Goal: Information Seeking & Learning: Compare options

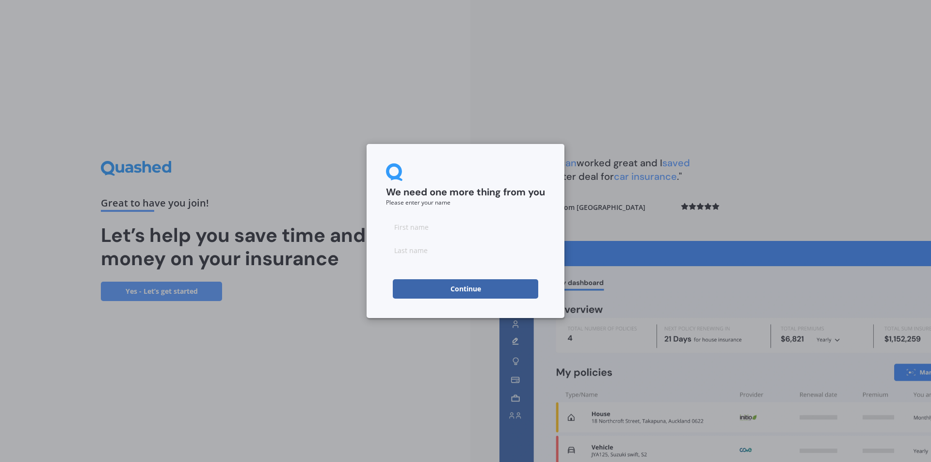
click at [417, 222] on input at bounding box center [465, 226] width 159 height 19
type input "[PERSON_NAME]"
click at [424, 251] on input at bounding box center [465, 250] width 159 height 19
type input "[PERSON_NAME]"
click at [467, 291] on button "Continue" at bounding box center [465, 288] width 145 height 19
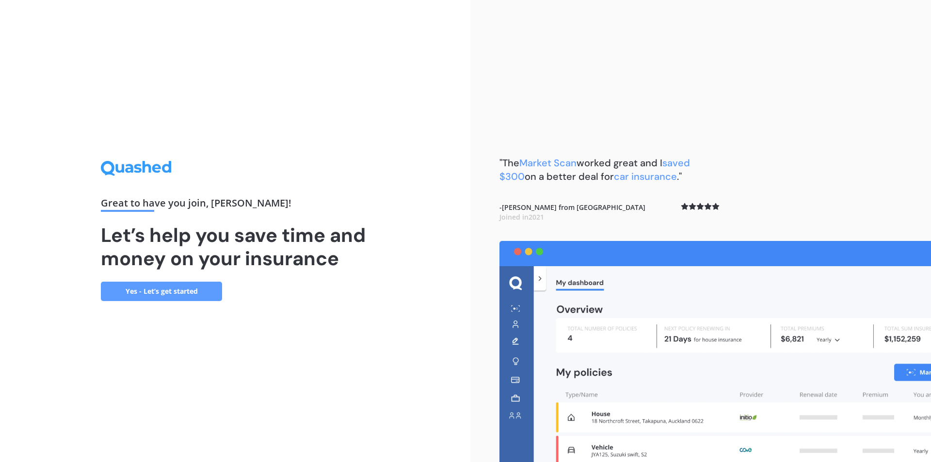
click at [150, 287] on link "Yes - Let’s get started" at bounding box center [161, 291] width 121 height 19
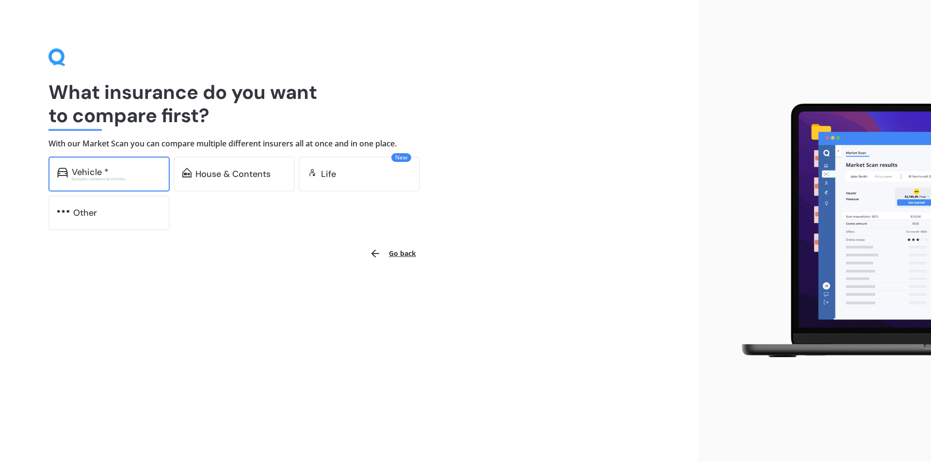
click at [125, 168] on div "Vehicle *" at bounding box center [116, 172] width 89 height 10
click at [112, 170] on div "Vehicle *" at bounding box center [116, 172] width 89 height 10
click at [214, 169] on div "House & Contents" at bounding box center [232, 174] width 75 height 10
click at [218, 172] on div "House & Contents" at bounding box center [232, 174] width 75 height 10
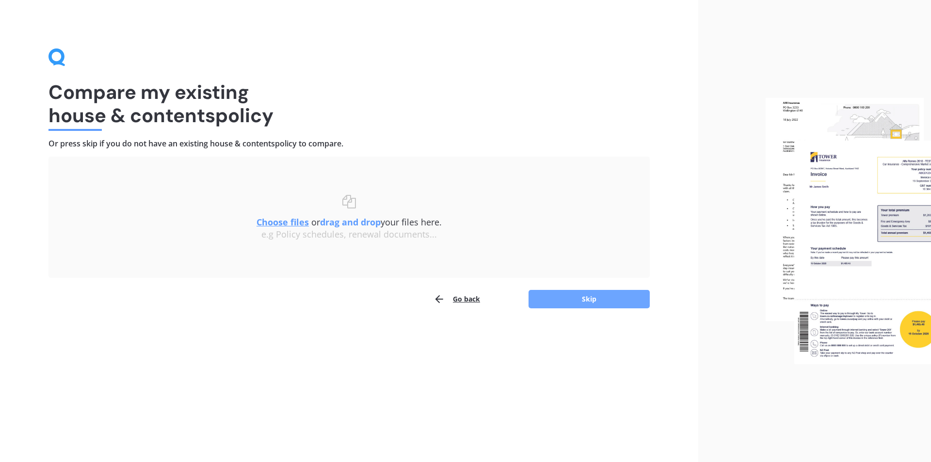
click at [586, 293] on button "Skip" at bounding box center [589, 299] width 121 height 18
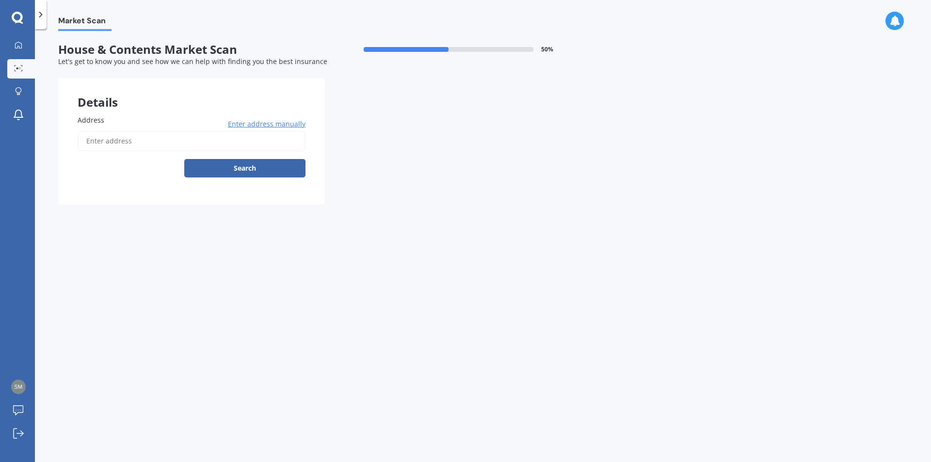
click at [121, 145] on input "Address" at bounding box center [192, 141] width 228 height 20
type input "[STREET_ADDRESS]"
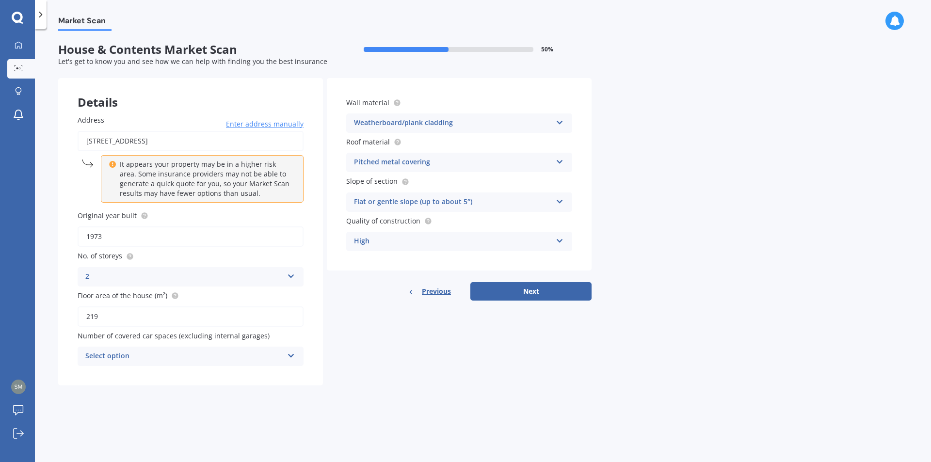
click at [132, 318] on input "219" at bounding box center [191, 317] width 226 height 20
type input "2"
type input "300"
click at [290, 353] on icon at bounding box center [291, 354] width 8 height 7
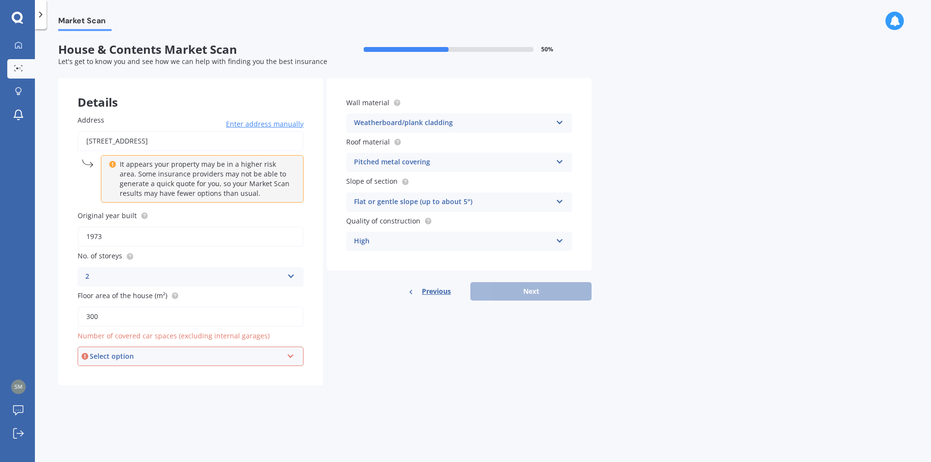
click at [293, 355] on icon at bounding box center [291, 354] width 8 height 7
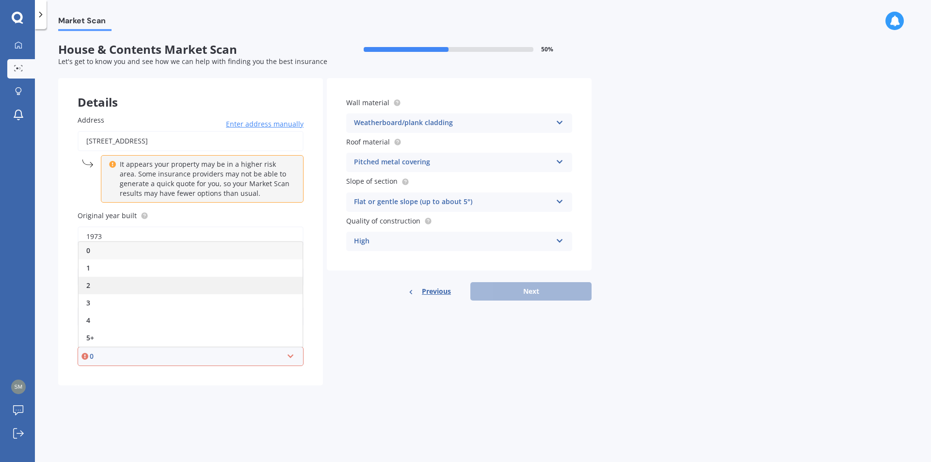
click at [89, 280] on div "2" at bounding box center [191, 285] width 224 height 17
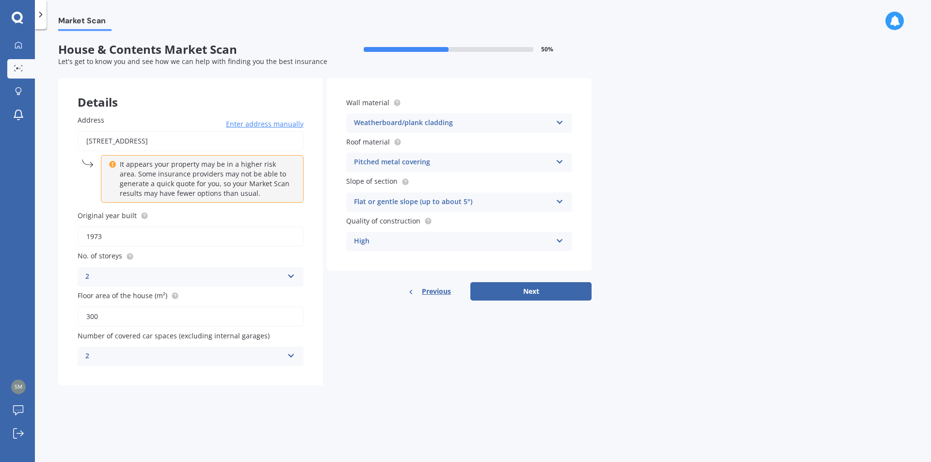
click at [562, 160] on icon at bounding box center [560, 160] width 8 height 7
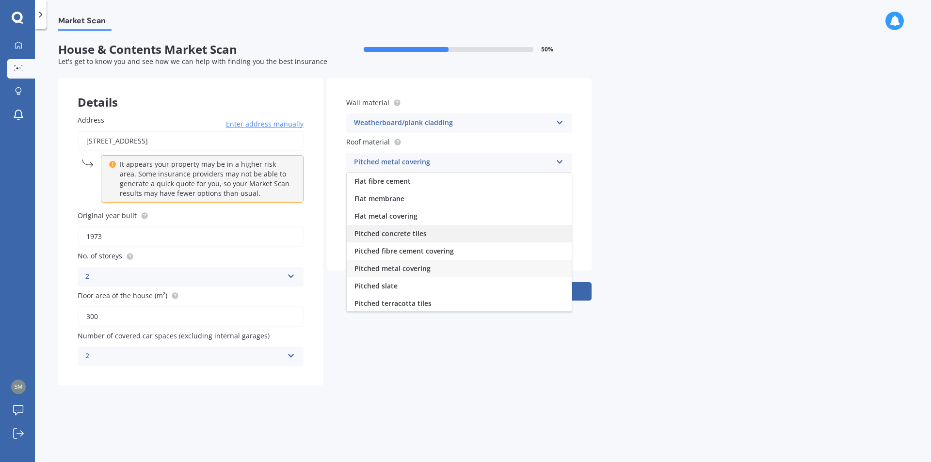
click at [403, 230] on span "Pitched concrete tiles" at bounding box center [391, 233] width 72 height 9
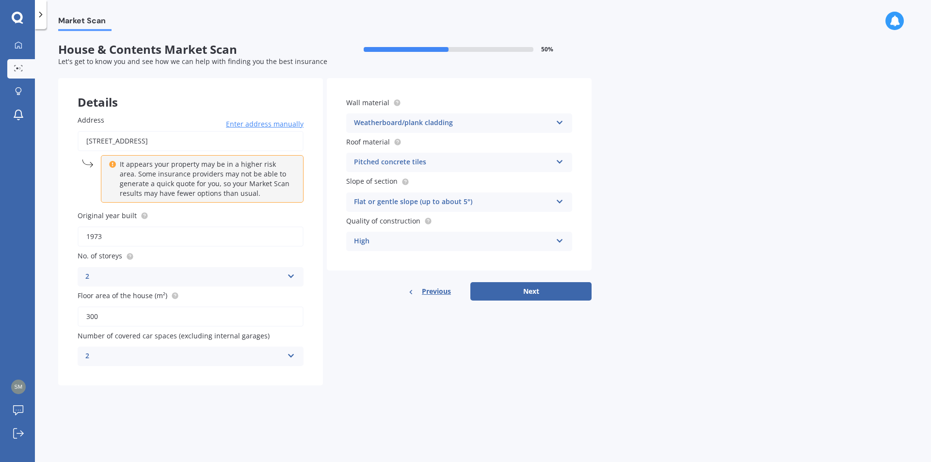
click at [561, 200] on icon at bounding box center [560, 199] width 8 height 7
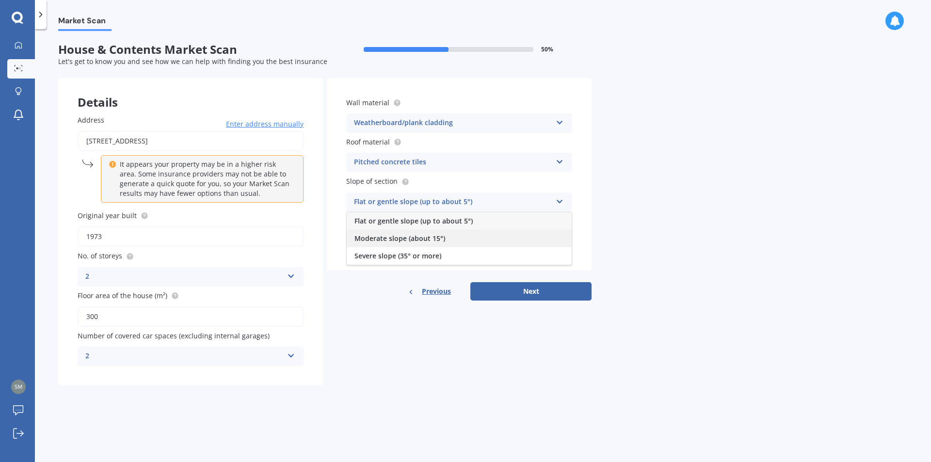
click at [462, 236] on div "Moderate slope (about 15°)" at bounding box center [459, 238] width 225 height 17
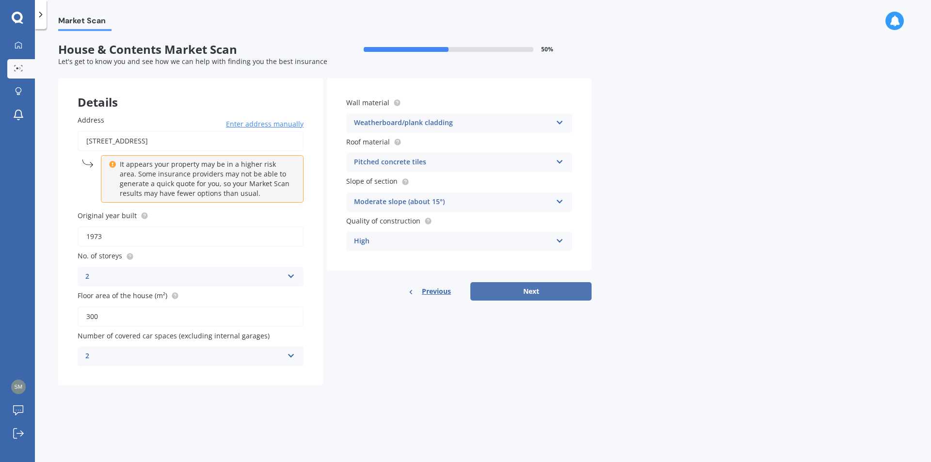
click at [532, 291] on button "Next" at bounding box center [530, 291] width 121 height 18
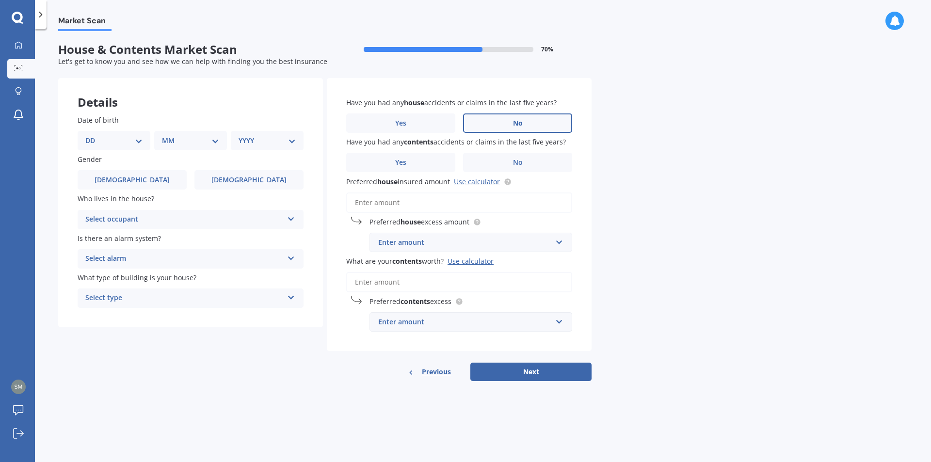
click at [513, 118] on label "No" at bounding box center [517, 122] width 109 height 19
click at [0, 0] on input "No" at bounding box center [0, 0] width 0 height 0
click at [512, 157] on label "No" at bounding box center [517, 162] width 109 height 19
click at [0, 0] on input "No" at bounding box center [0, 0] width 0 height 0
click at [369, 198] on input "Preferred house insured amount Use calculator" at bounding box center [459, 203] width 226 height 20
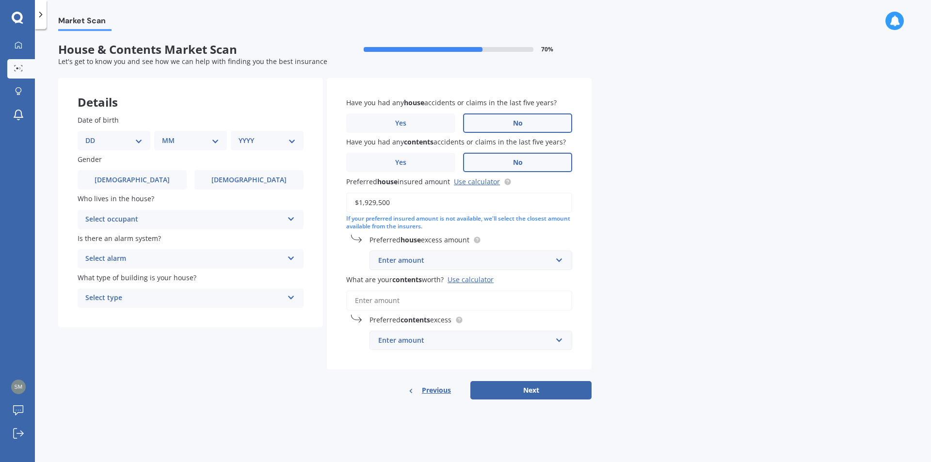
type input "$1,929,500"
click at [562, 258] on input "text" at bounding box center [468, 260] width 194 height 18
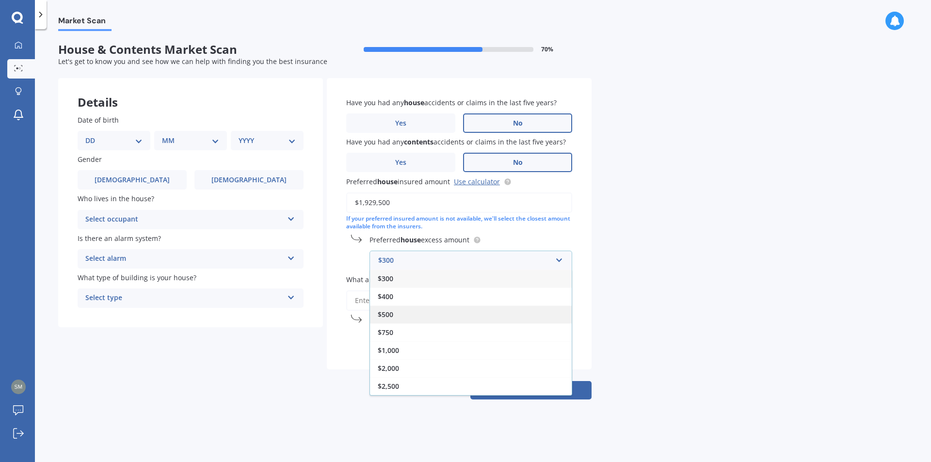
click at [384, 311] on span "$500" at bounding box center [386, 314] width 16 height 9
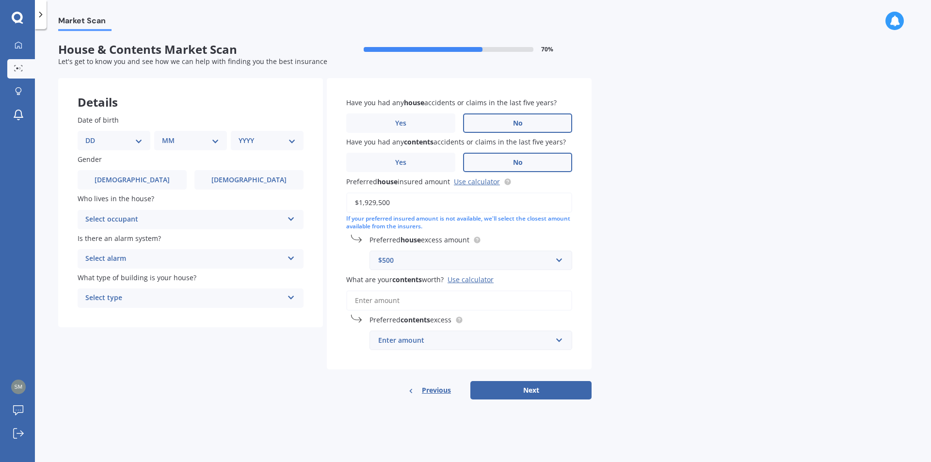
click at [380, 299] on input "What are your contents worth? Use calculator" at bounding box center [459, 300] width 226 height 20
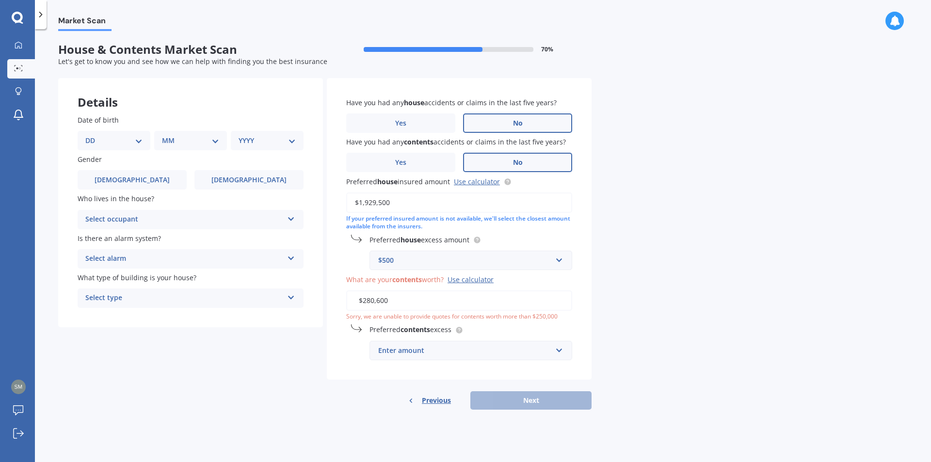
click at [354, 362] on div "Have you had any house accidents or claims in the last five years? Yes No Have …" at bounding box center [459, 229] width 265 height 302
drag, startPoint x: 391, startPoint y: 300, endPoint x: 365, endPoint y: 299, distance: 25.7
click at [365, 299] on input "$280,600" at bounding box center [459, 300] width 226 height 20
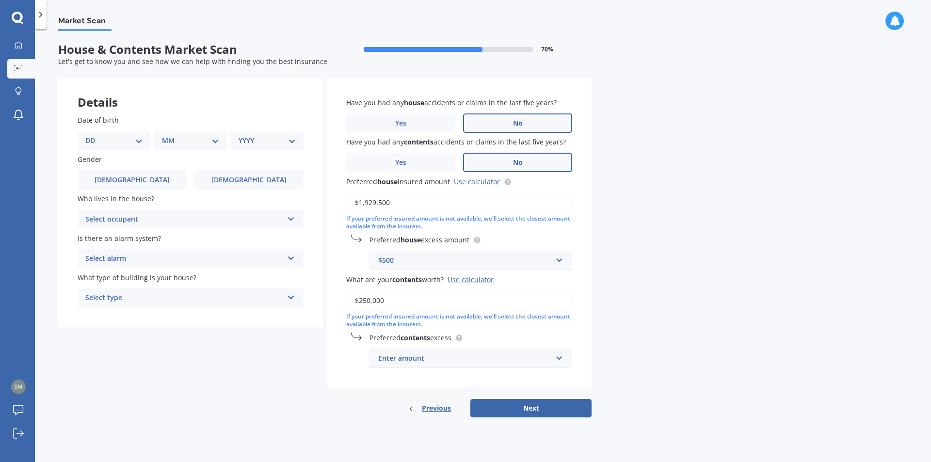
type input "$250,000"
click at [560, 359] on input "text" at bounding box center [468, 358] width 194 height 18
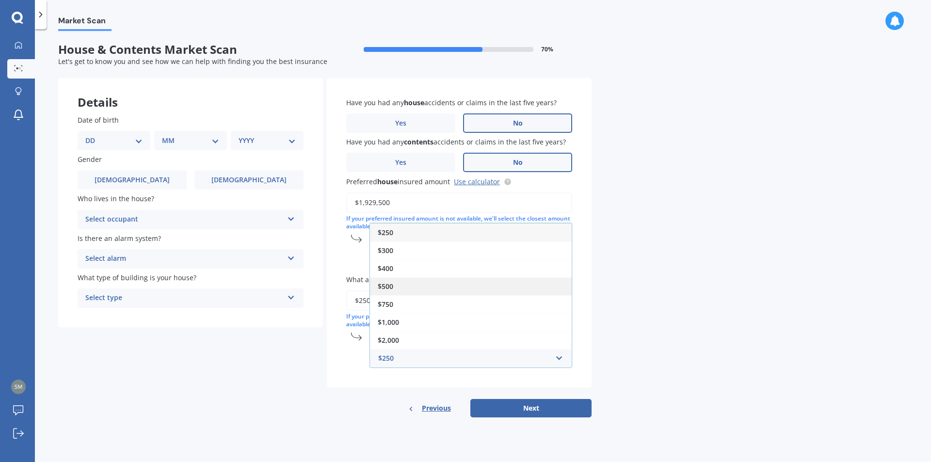
click at [384, 283] on span "$500" at bounding box center [386, 286] width 16 height 9
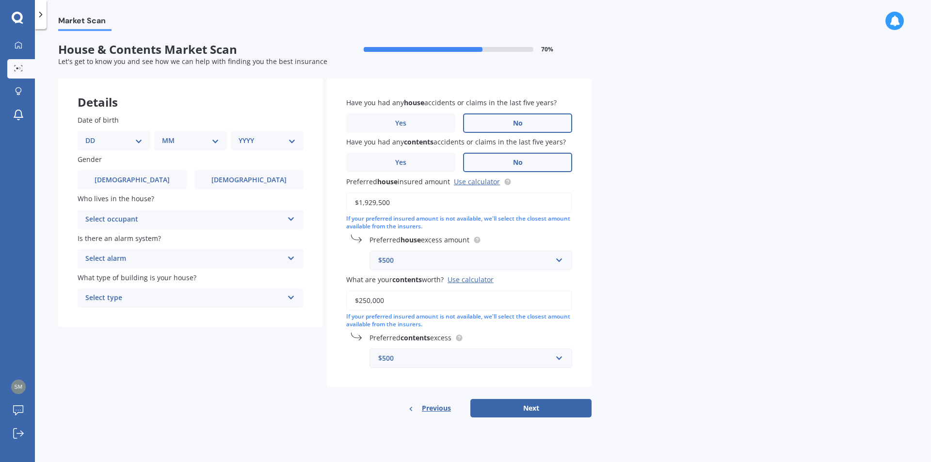
click at [136, 138] on select "DD 01 02 03 04 05 06 07 08 09 10 11 12 13 14 15 16 17 18 19 20 21 22 23 24 25 2…" at bounding box center [113, 140] width 57 height 11
select select "30"
click at [93, 135] on select "DD 01 02 03 04 05 06 07 08 09 10 11 12 13 14 15 16 17 18 19 20 21 22 23 24 25 2…" at bounding box center [113, 140] width 57 height 11
click at [215, 134] on div "MM 01 02 03 04 05 06 07 08 09 10 11 12" at bounding box center [192, 140] width 69 height 19
click at [196, 138] on select "MM 01 02 03 04 05 06 07 08 09 10 11 12" at bounding box center [192, 140] width 53 height 11
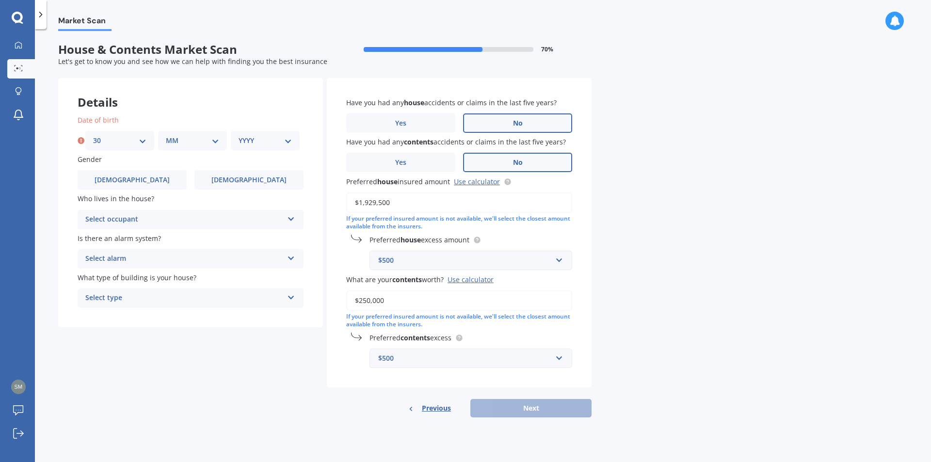
select select "10"
click at [166, 135] on select "MM 01 02 03 04 05 06 07 08 09 10 11 12" at bounding box center [192, 140] width 53 height 11
click at [274, 143] on select "YYYY 2009 2008 2007 2006 2005 2004 2003 2002 2001 2000 1999 1998 1997 1996 1995…" at bounding box center [265, 140] width 53 height 11
select select "1974"
click at [239, 135] on select "YYYY 2009 2008 2007 2006 2005 2004 2003 2002 2001 2000 1999 1998 1997 1996 1995…" at bounding box center [265, 140] width 53 height 11
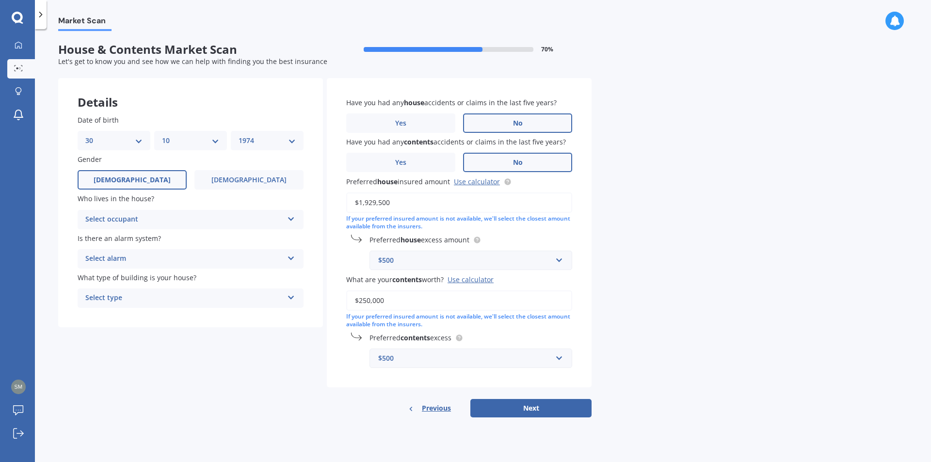
click at [146, 174] on label "[DEMOGRAPHIC_DATA]" at bounding box center [132, 179] width 109 height 19
click at [0, 0] on input "[DEMOGRAPHIC_DATA]" at bounding box center [0, 0] width 0 height 0
click at [283, 219] on div "Select occupant" at bounding box center [184, 220] width 198 height 12
click at [121, 238] on div "Owner" at bounding box center [190, 238] width 225 height 17
click at [286, 257] on div "Select alarm Yes, monitored Yes, not monitored No" at bounding box center [191, 258] width 226 height 19
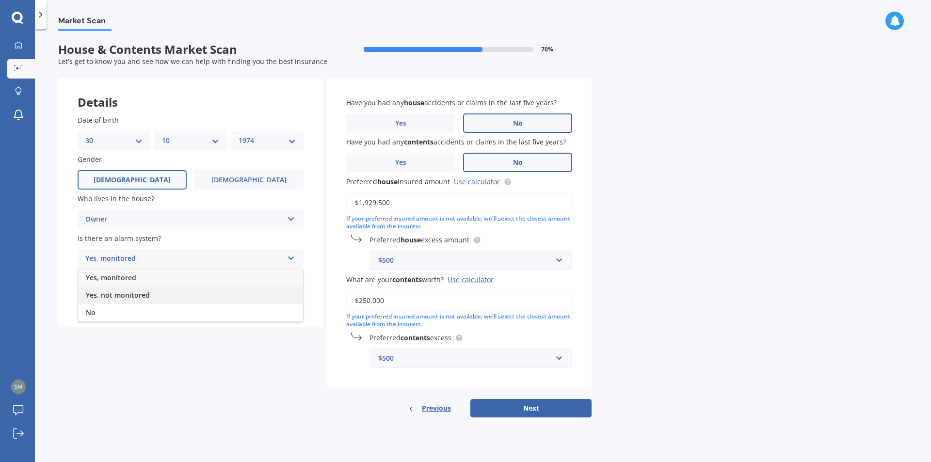
click at [113, 292] on span "Yes, not monitored" at bounding box center [118, 294] width 64 height 9
click at [280, 293] on div "Select type" at bounding box center [184, 298] width 198 height 12
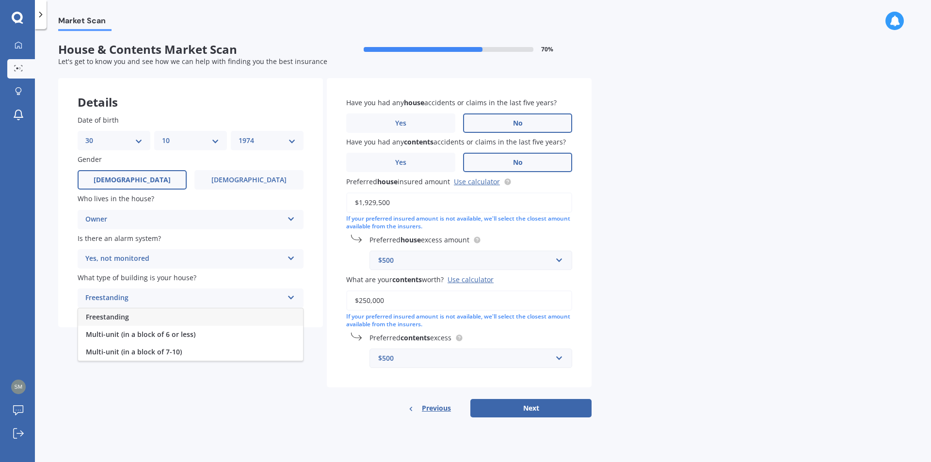
click at [108, 317] on span "Freestanding" at bounding box center [107, 316] width 43 height 9
click at [534, 403] on button "Next" at bounding box center [530, 408] width 121 height 18
select select "30"
select select "10"
select select "1974"
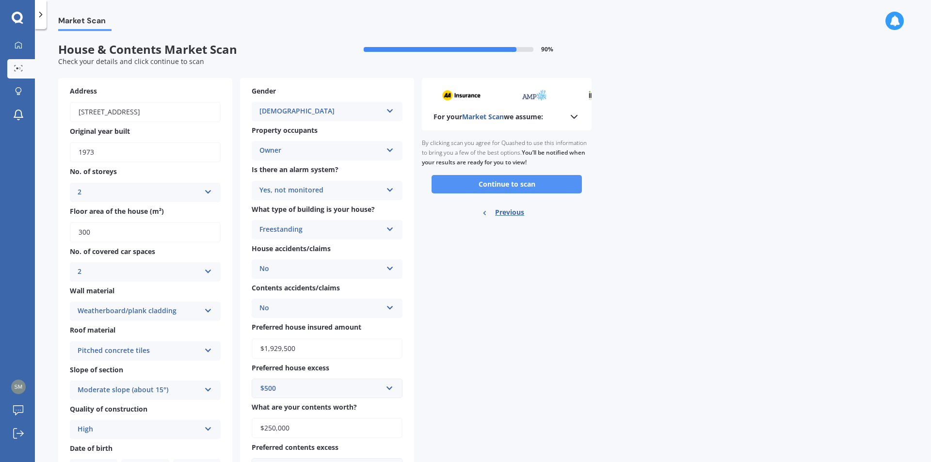
click at [508, 179] on button "Continue to scan" at bounding box center [507, 184] width 150 height 18
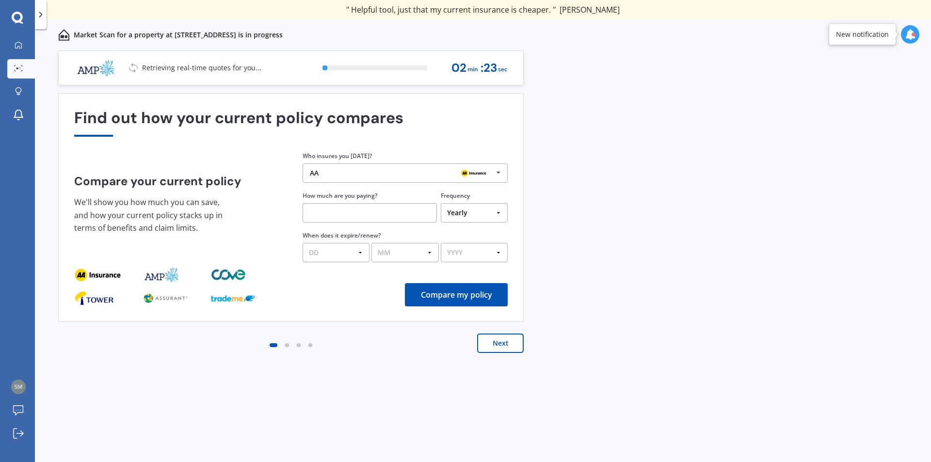
click at [500, 169] on icon at bounding box center [498, 173] width 15 height 18
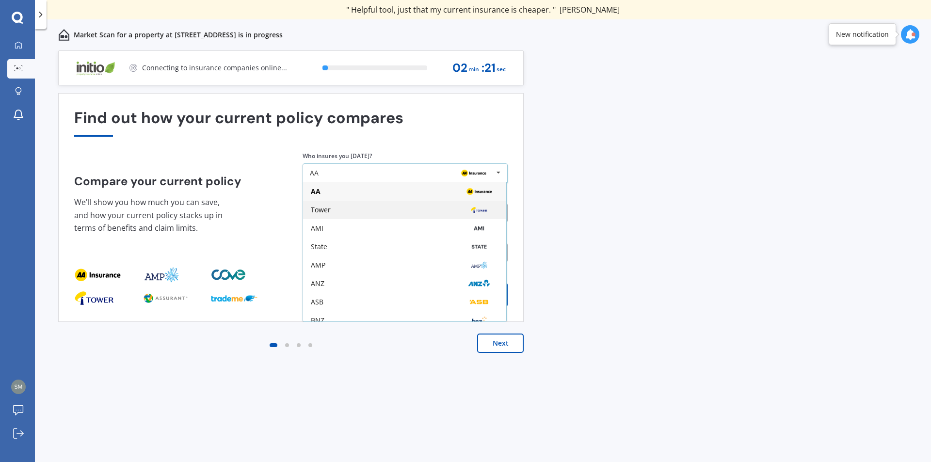
click at [322, 207] on div "Tower" at bounding box center [321, 210] width 20 height 7
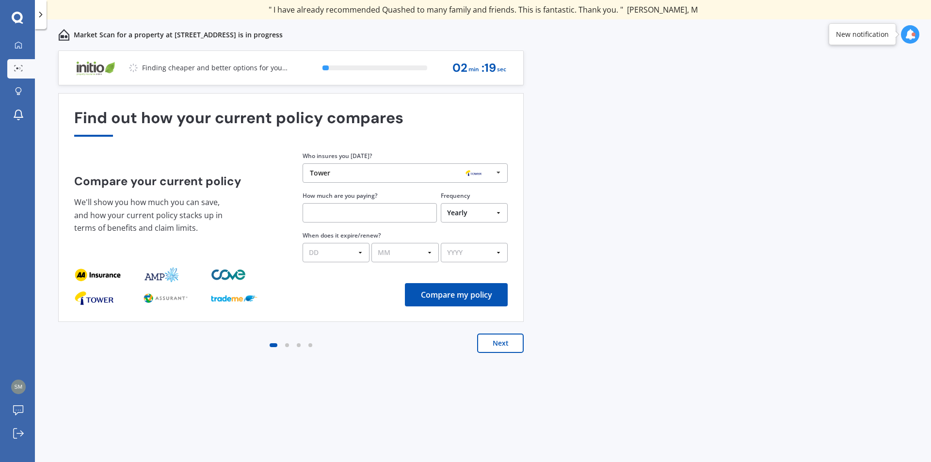
click at [322, 213] on input "text" at bounding box center [370, 212] width 134 height 19
type input "$13,192.50"
click at [343, 284] on div "Compare my policy" at bounding box center [291, 294] width 434 height 23
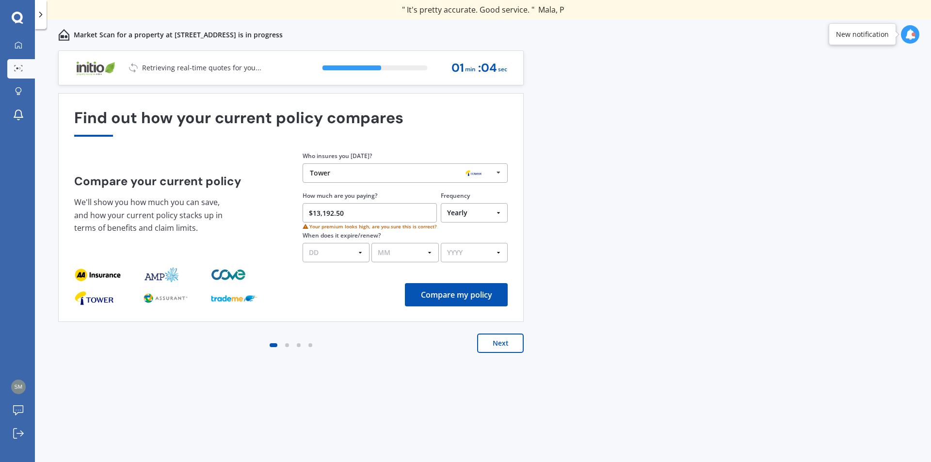
click at [359, 255] on select "DD 01 02 03 04 05 06 07 08 09 10 11 12 13 14 15 16 17 18 19 20 21 22 23 24 25 2…" at bounding box center [336, 252] width 67 height 19
select select "11"
click at [303, 243] on select "DD 01 02 03 04 05 06 07 08 09 10 11 12 13 14 15 16 17 18 19 20 21 22 23 24 25 2…" at bounding box center [336, 252] width 67 height 19
click at [412, 242] on div "DD 01 02 03 04 05 06 07 08 09 10 11 12 13 14 15 16 17 18 19 20 21 22 23 24 25 2…" at bounding box center [405, 251] width 205 height 22
click at [416, 253] on select "MM 01 02 03 04 05 06 07 08 09 10 11 12" at bounding box center [404, 252] width 67 height 19
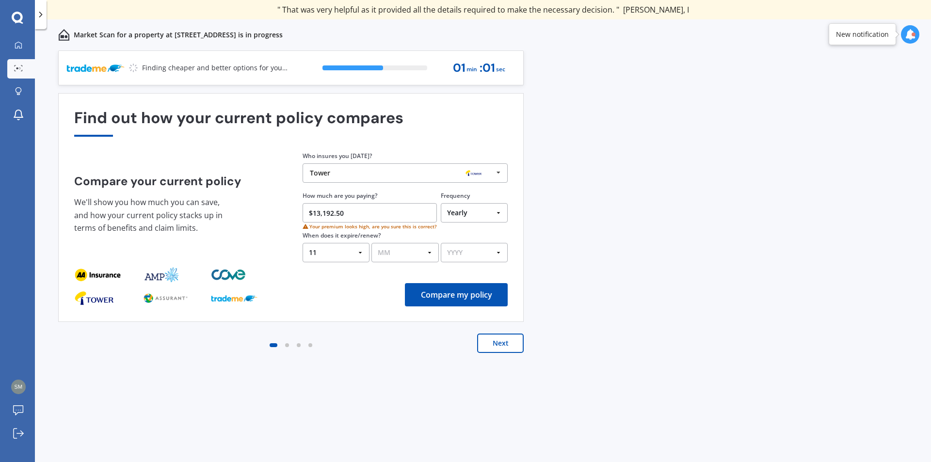
select select "01"
click at [371, 243] on select "MM 01 02 03 04 05 06 07 08 09 10 11 12" at bounding box center [404, 252] width 67 height 19
click at [468, 251] on select "YYYY 2026 2025 2024" at bounding box center [474, 252] width 67 height 19
select select "2026"
click at [441, 243] on select "YYYY 2026 2025 2024" at bounding box center [474, 252] width 67 height 19
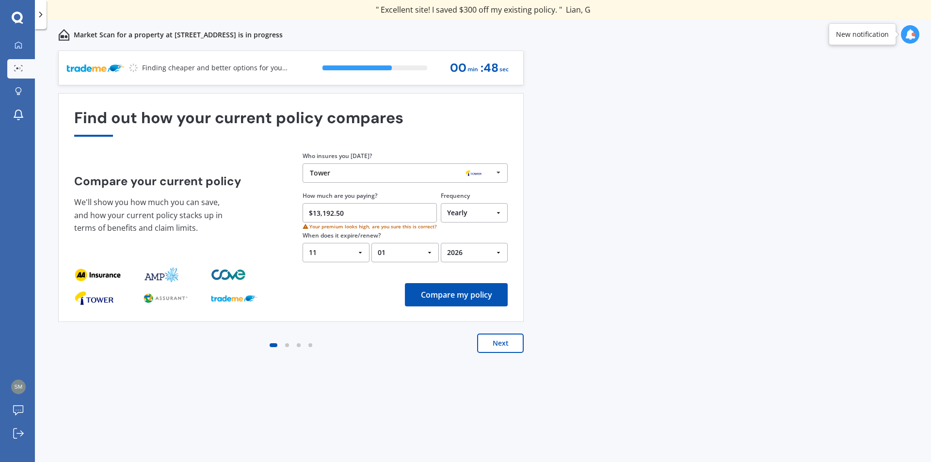
click at [453, 289] on button "Compare my policy" at bounding box center [456, 294] width 103 height 23
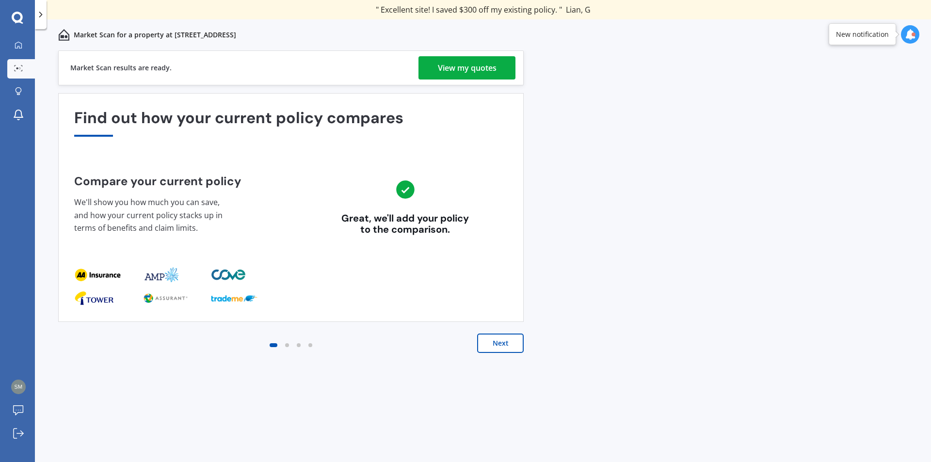
click at [458, 60] on div "View my quotes" at bounding box center [467, 67] width 59 height 23
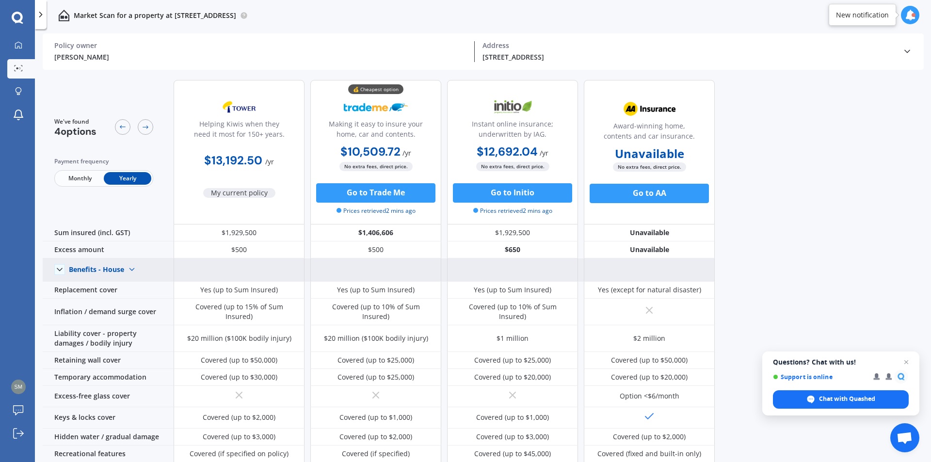
scroll to position [48, 0]
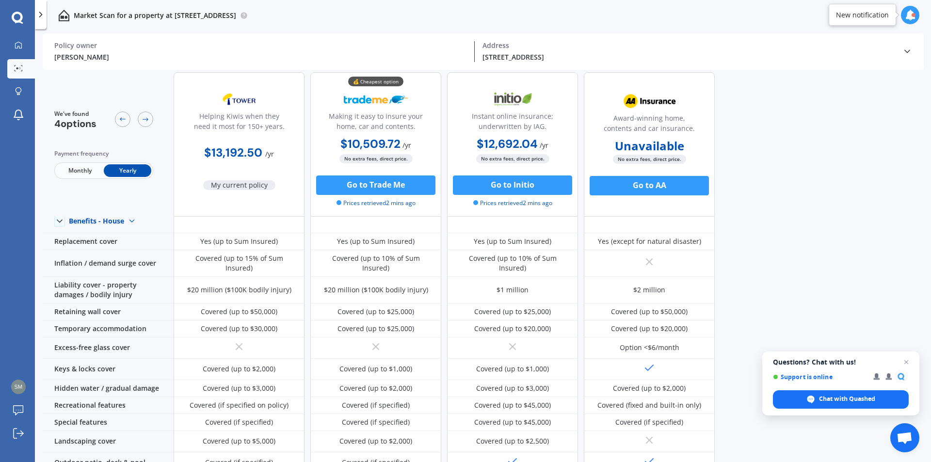
click at [783, 126] on div "We've found 4 options Payment frequency Monthly Yearly Helping Kiwis when they …" at bounding box center [487, 220] width 888 height 392
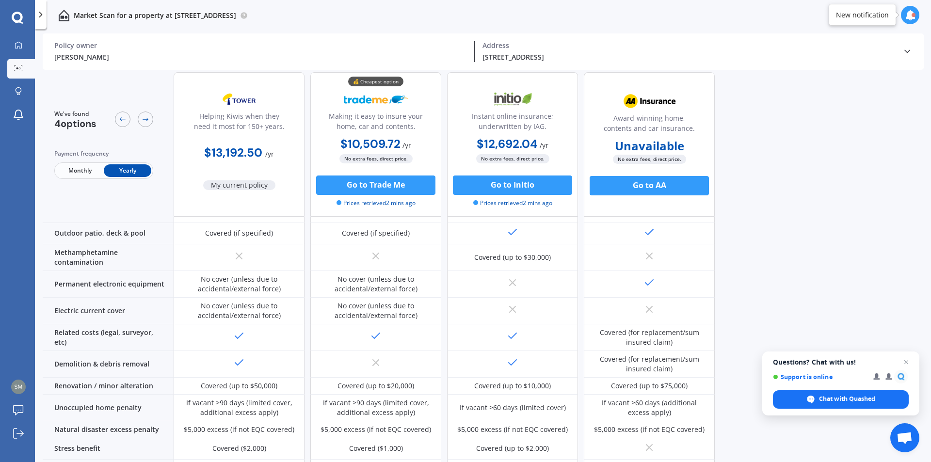
scroll to position [339, 0]
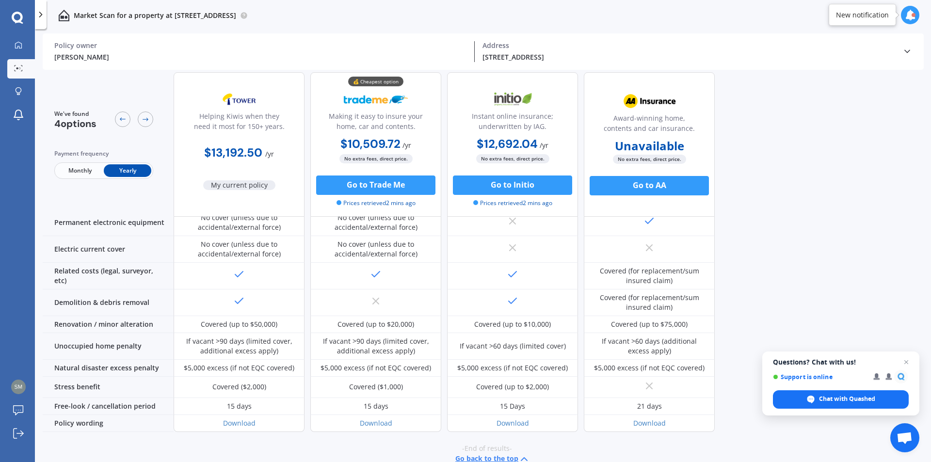
click at [904, 49] on icon at bounding box center [908, 52] width 10 height 10
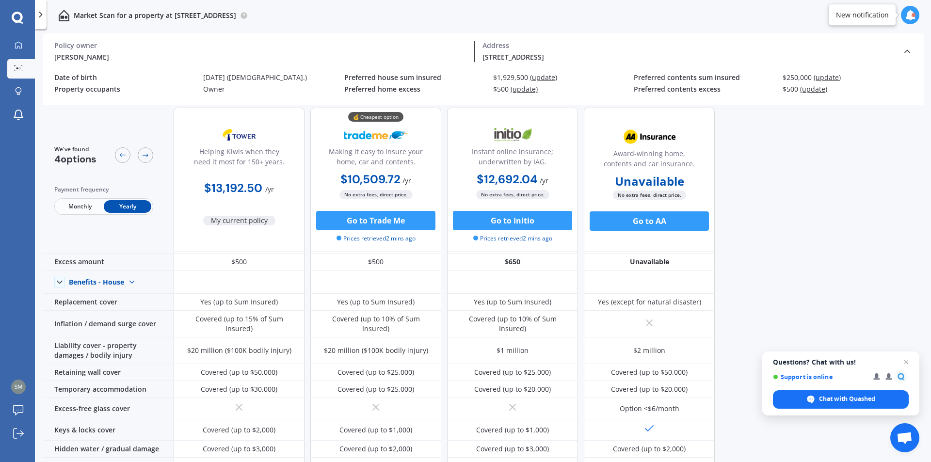
scroll to position [0, 0]
